Goal: Information Seeking & Learning: Find specific fact

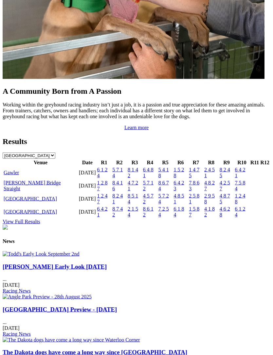
scroll to position [630, 0]
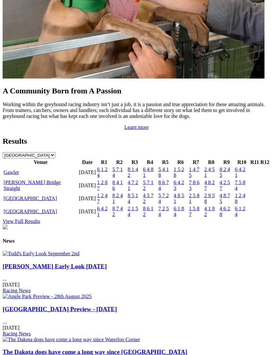
click at [40, 224] on link "View Full Results" at bounding box center [22, 222] width 38 height 6
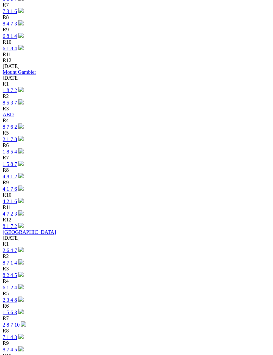
scroll to position [1528, 0]
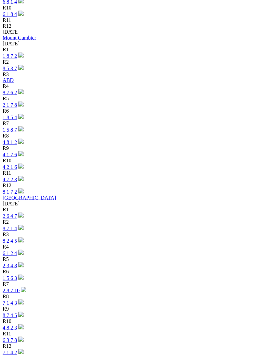
click at [20, 288] on link "2 8 7 10" at bounding box center [11, 291] width 17 height 6
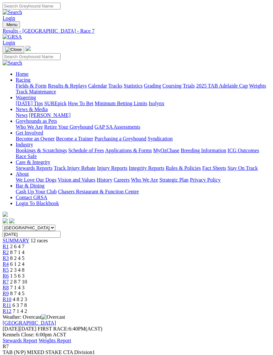
click at [9, 273] on span "R6" at bounding box center [6, 276] width 6 height 6
click at [25, 267] on span "2 3 4 8" at bounding box center [17, 270] width 14 height 6
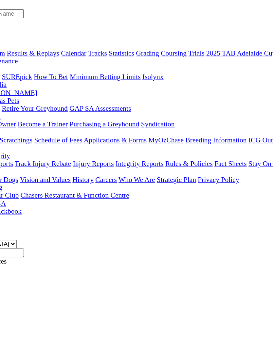
click at [25, 250] on span "8 7 1 4" at bounding box center [17, 253] width 14 height 6
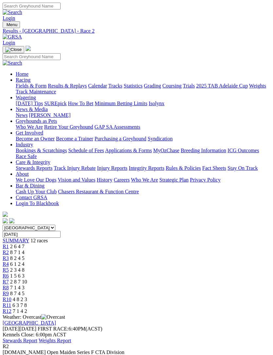
click at [9, 244] on span "R1" at bounding box center [6, 247] width 6 height 6
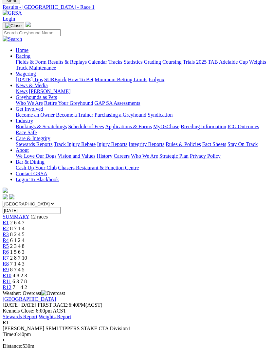
scroll to position [24, 0]
